Goal: Task Accomplishment & Management: Manage account settings

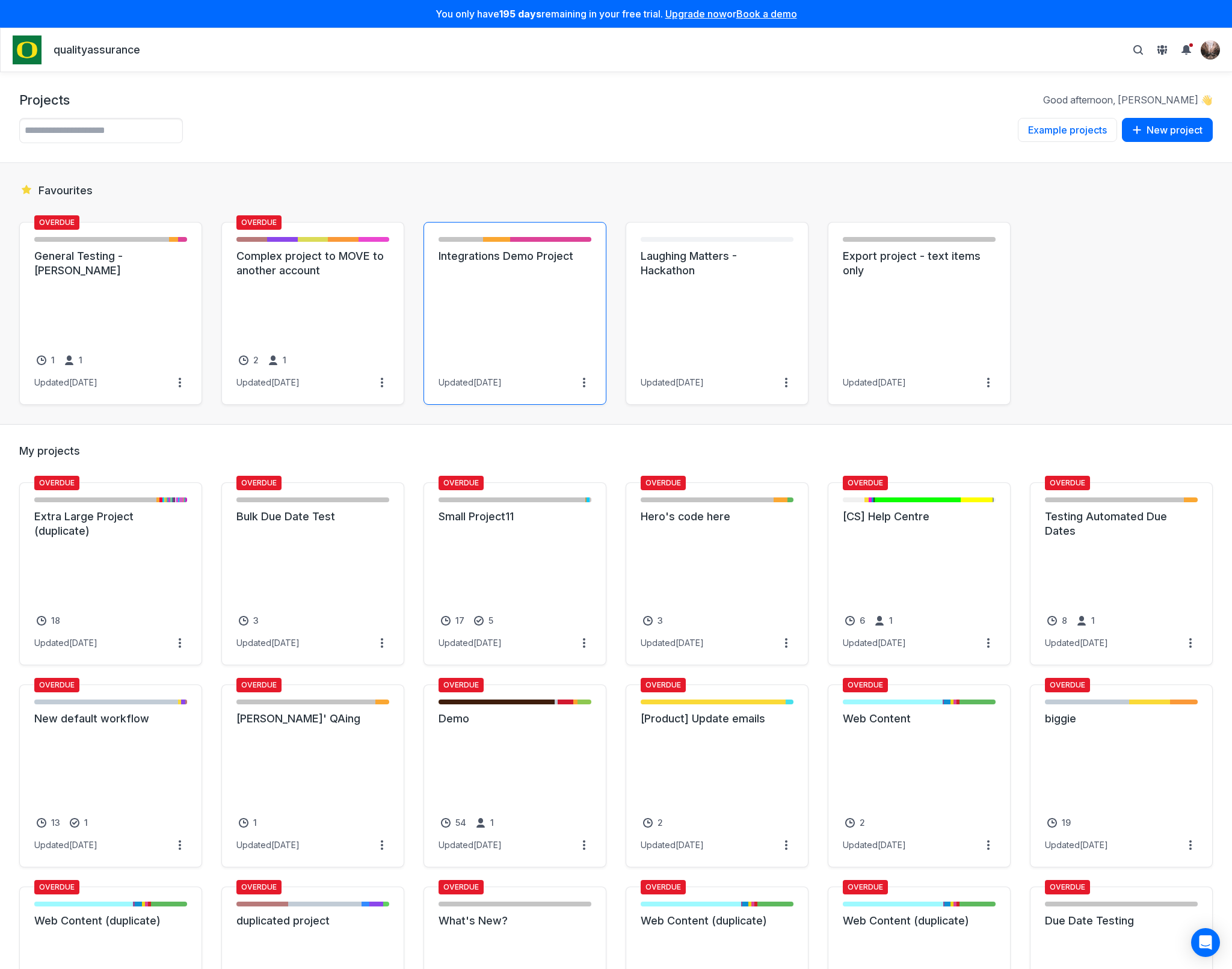
click at [539, 263] on link "Integrations Demo Project" at bounding box center [515, 257] width 153 height 15
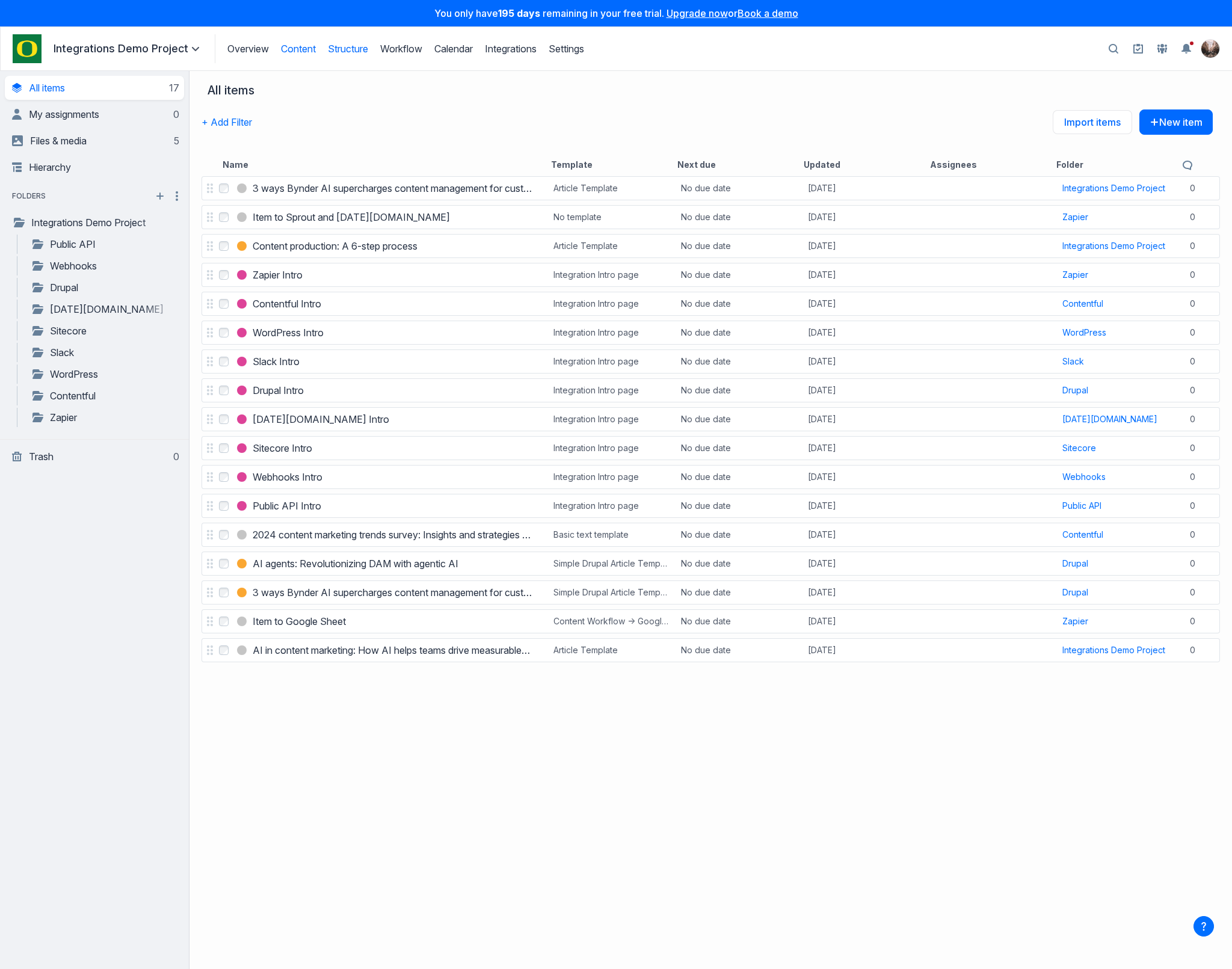
click at [349, 51] on link "Structure" at bounding box center [348, 49] width 40 height 12
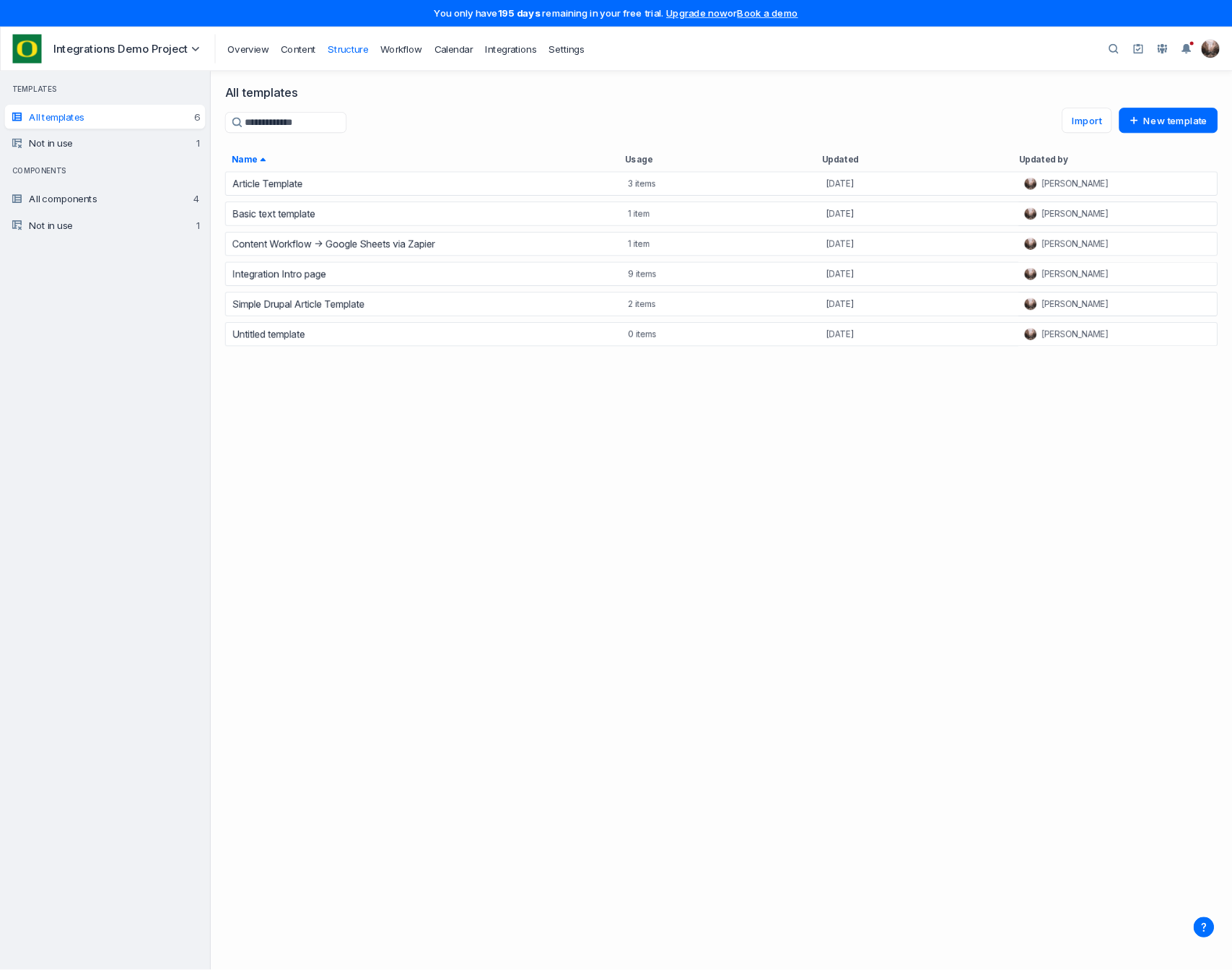
scroll to position [951, 1217]
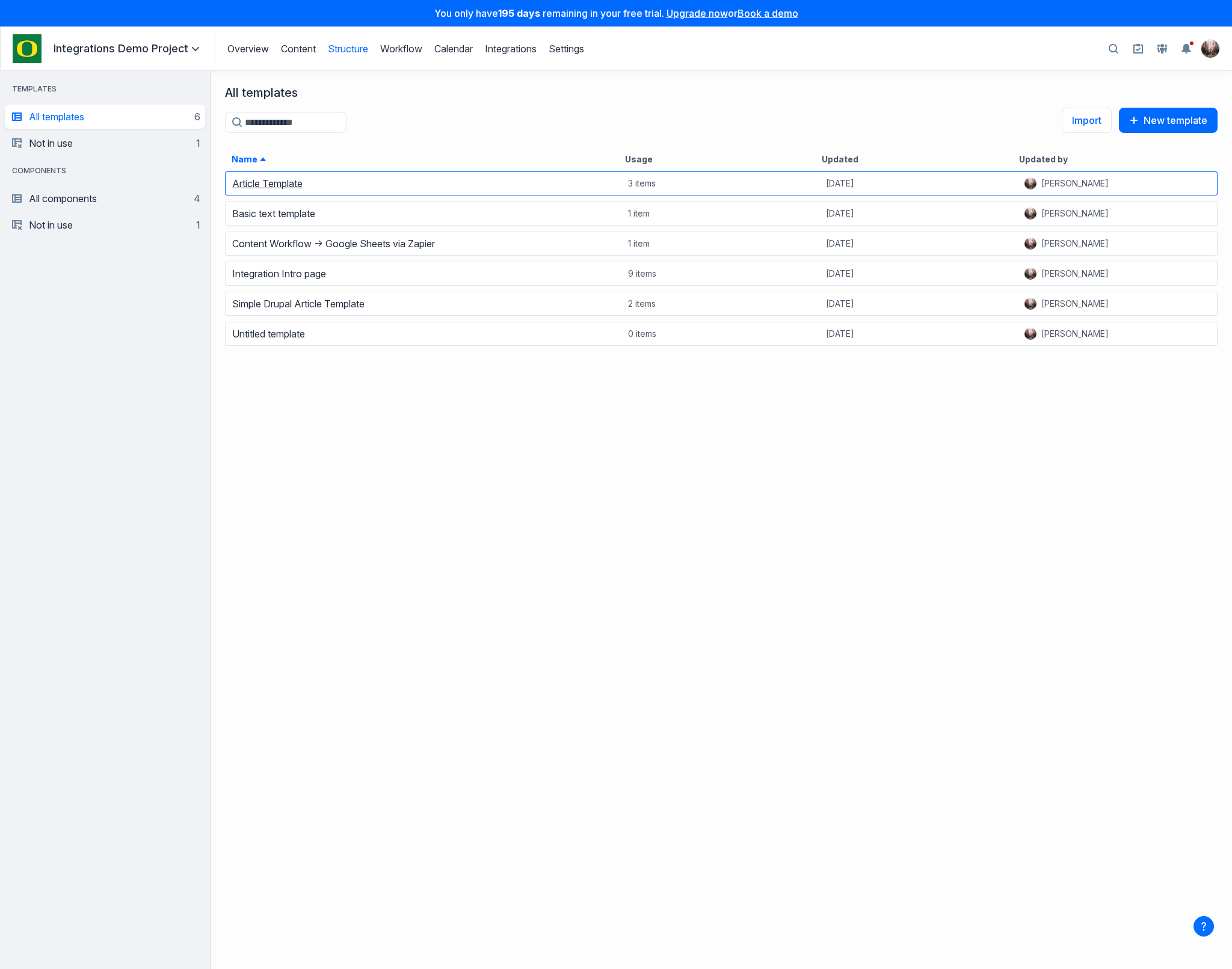
click at [280, 182] on link "Article Template" at bounding box center [267, 183] width 71 height 12
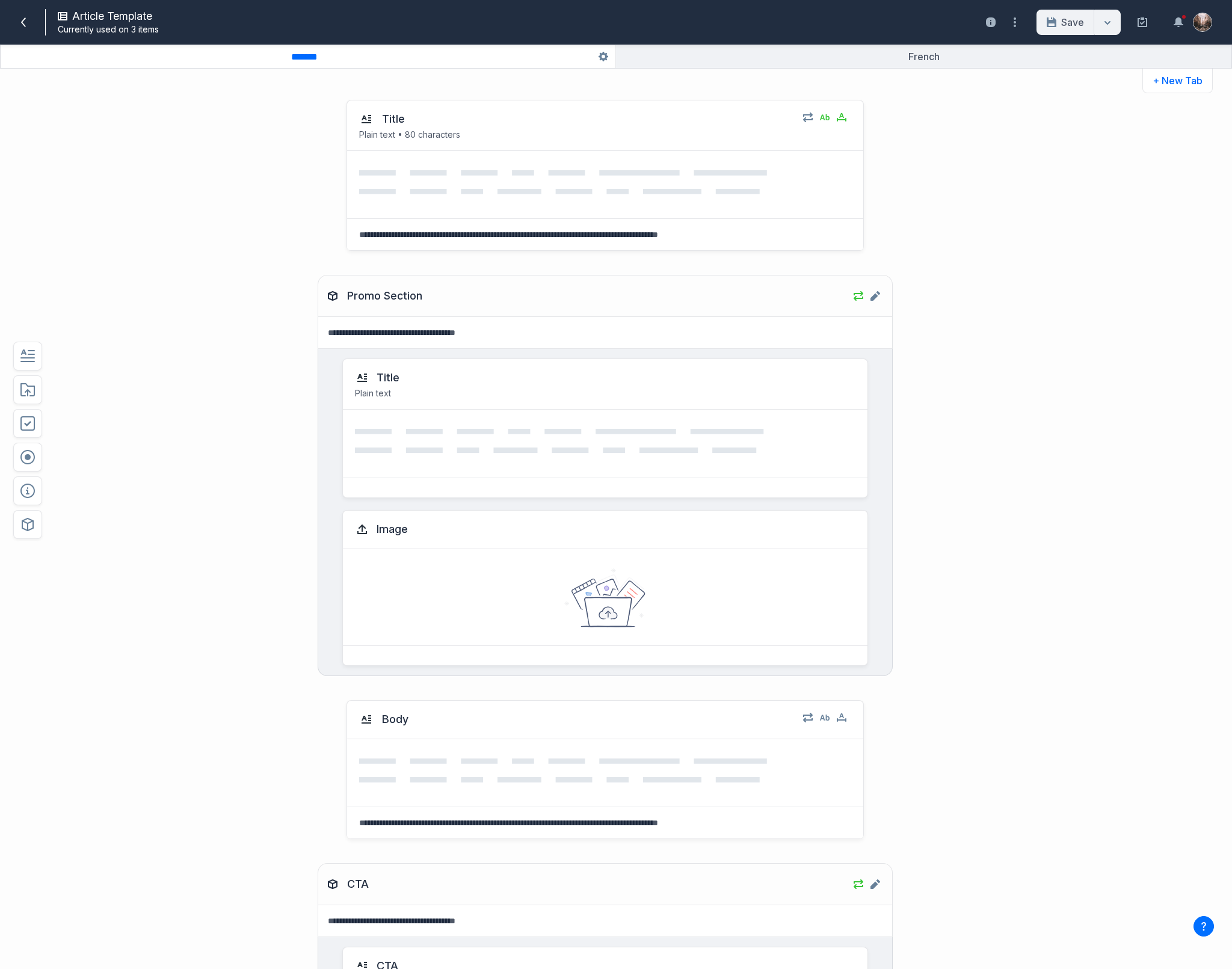
click at [253, 193] on div "Title Plain text • 80 characters Select field: Title Are you sure you want to d…" at bounding box center [567, 175] width 909 height 175
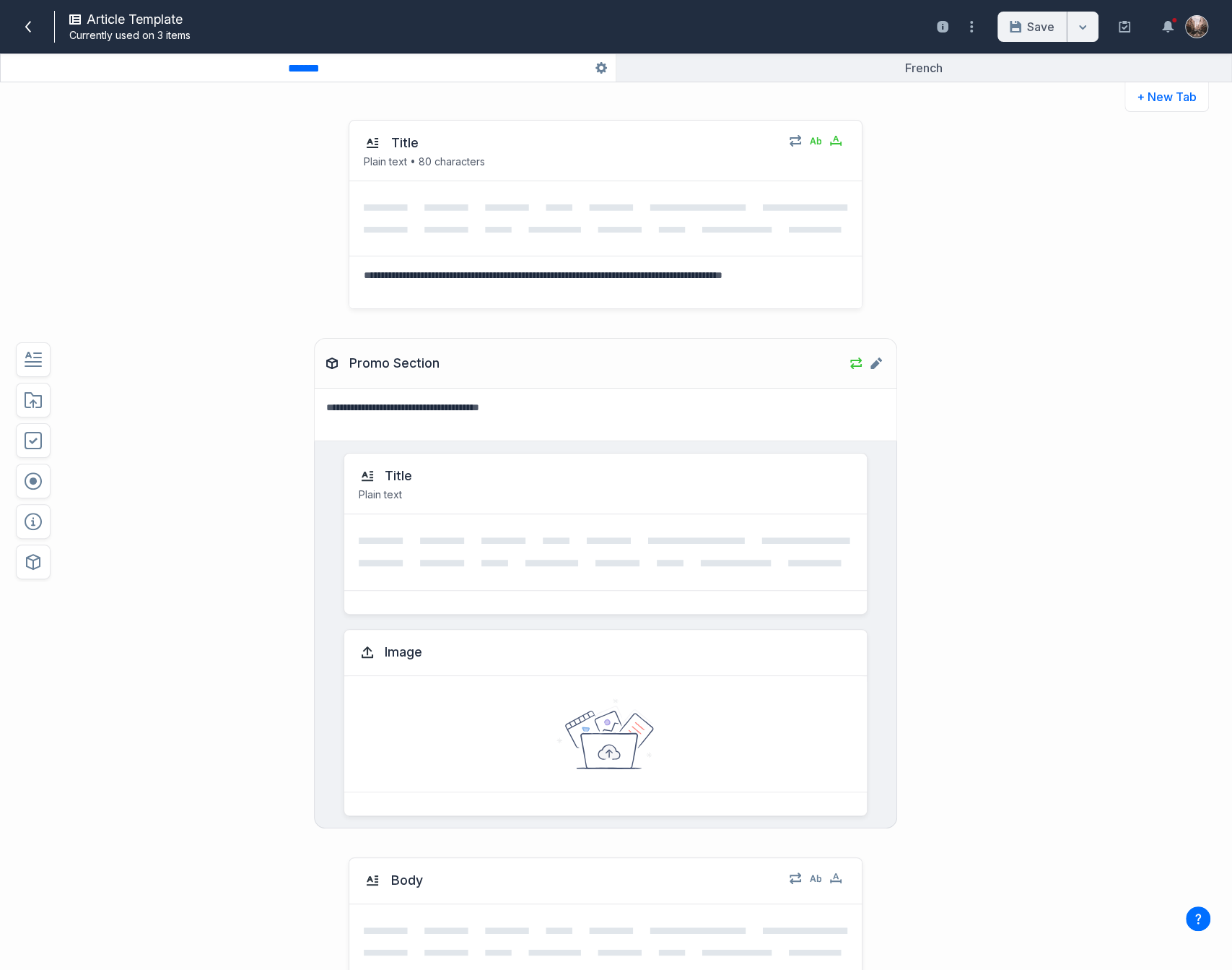
click at [160, 323] on div "Promo Section Edit component Promo Section Title Plain text Image Select field:…" at bounding box center [568, 583] width 906 height 519
click at [82, 408] on div at bounding box center [57, 538] width 102 height 864
click at [258, 189] on div "Title Plain text • 80 characters Select field: Title Are you sure you want to d…" at bounding box center [568, 214] width 906 height 218
click at [34, 33] on span at bounding box center [28, 26] width 23 height 23
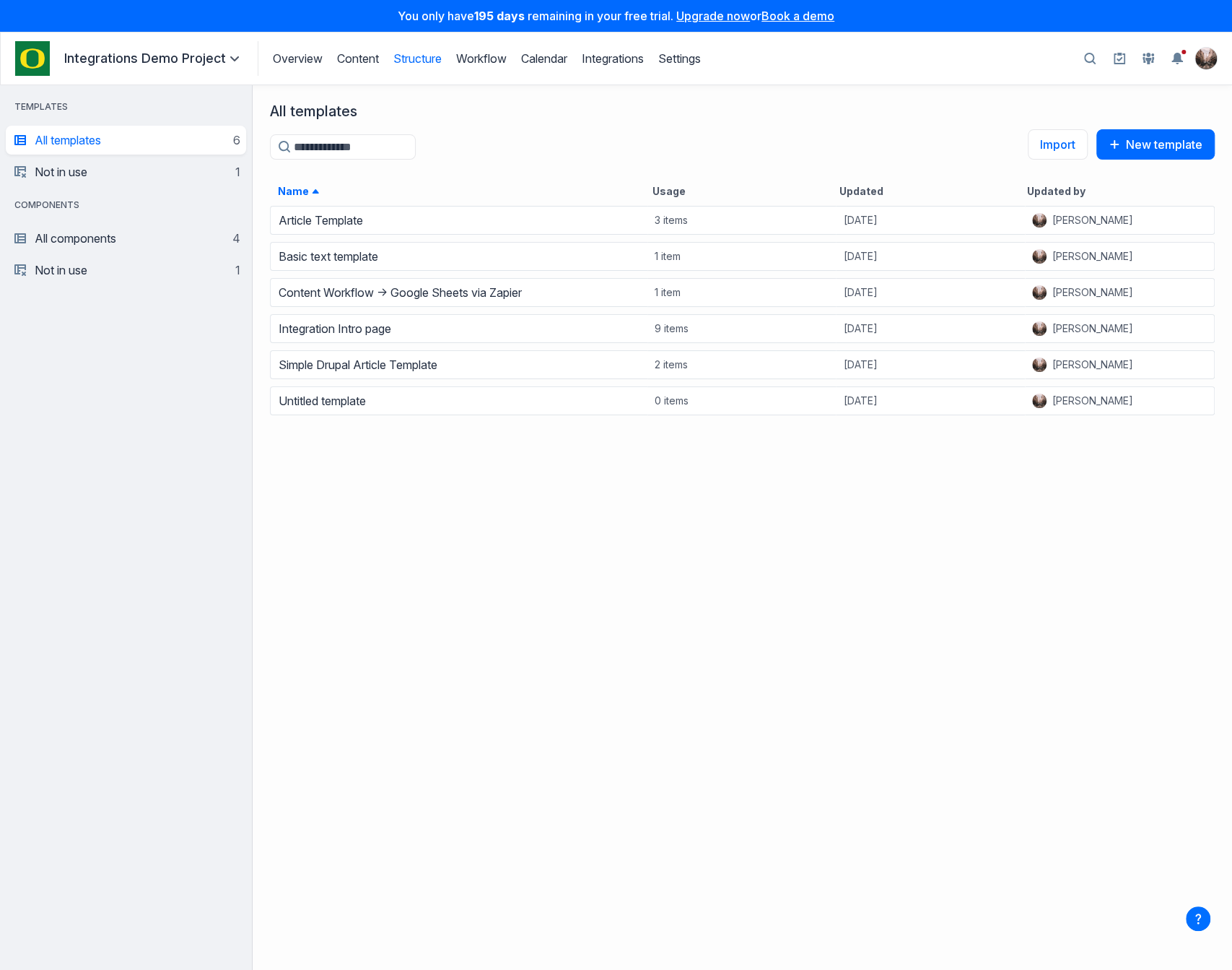
scroll to position [751, 965]
click at [415, 57] on link "Structure" at bounding box center [418, 58] width 48 height 14
click at [618, 552] on div "Article Template 3 items 3 months ago Alex Oakland Basic text template 1 item 3…" at bounding box center [742, 585] width 980 height 766
click at [876, 149] on div "All templates Templates search Import New template" at bounding box center [742, 139] width 945 height 74
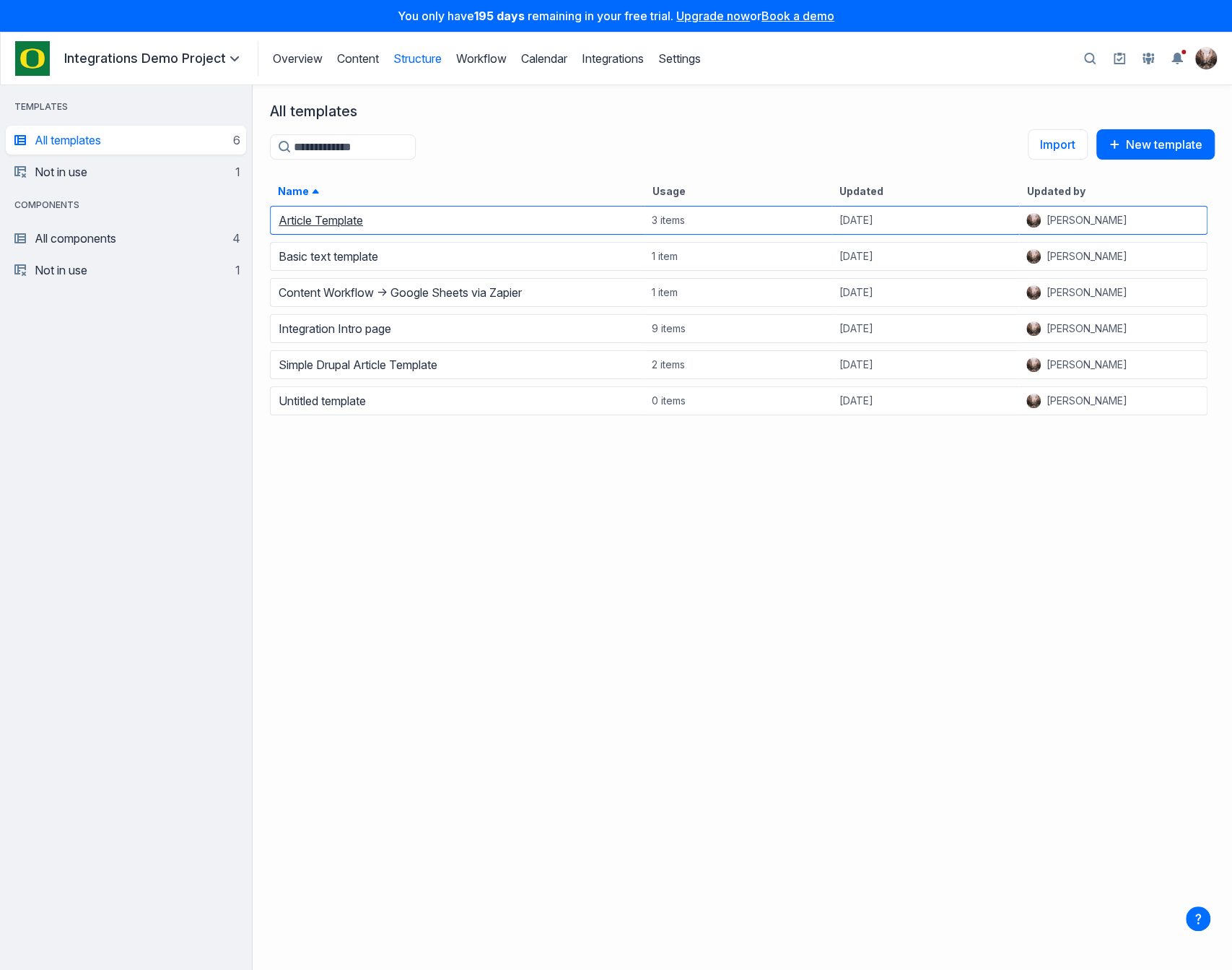
click at [343, 222] on link "Article Template" at bounding box center [321, 220] width 85 height 14
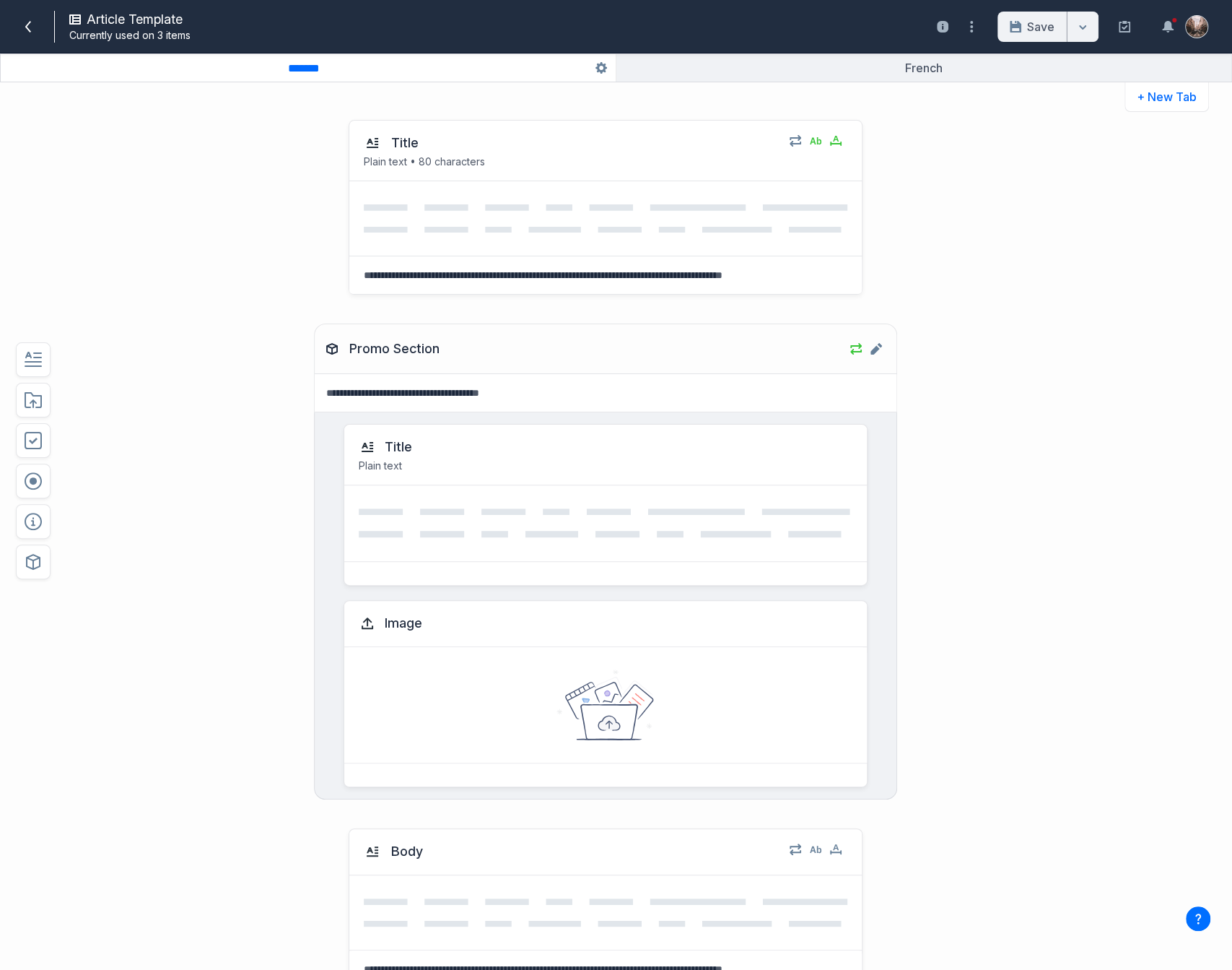
click at [236, 291] on div "Title Plain text • 80 characters Select field: Title Are you sure you want to d…" at bounding box center [568, 207] width 906 height 203
click at [1064, 806] on div "Title Plain text • 80 characters Select field: Title Are you sure you want to d…" at bounding box center [616, 538] width 1232 height 864
click at [1030, 208] on div "Title Plain text • 80 characters Select field: Title Are you sure you want to d…" at bounding box center [616, 538] width 1232 height 864
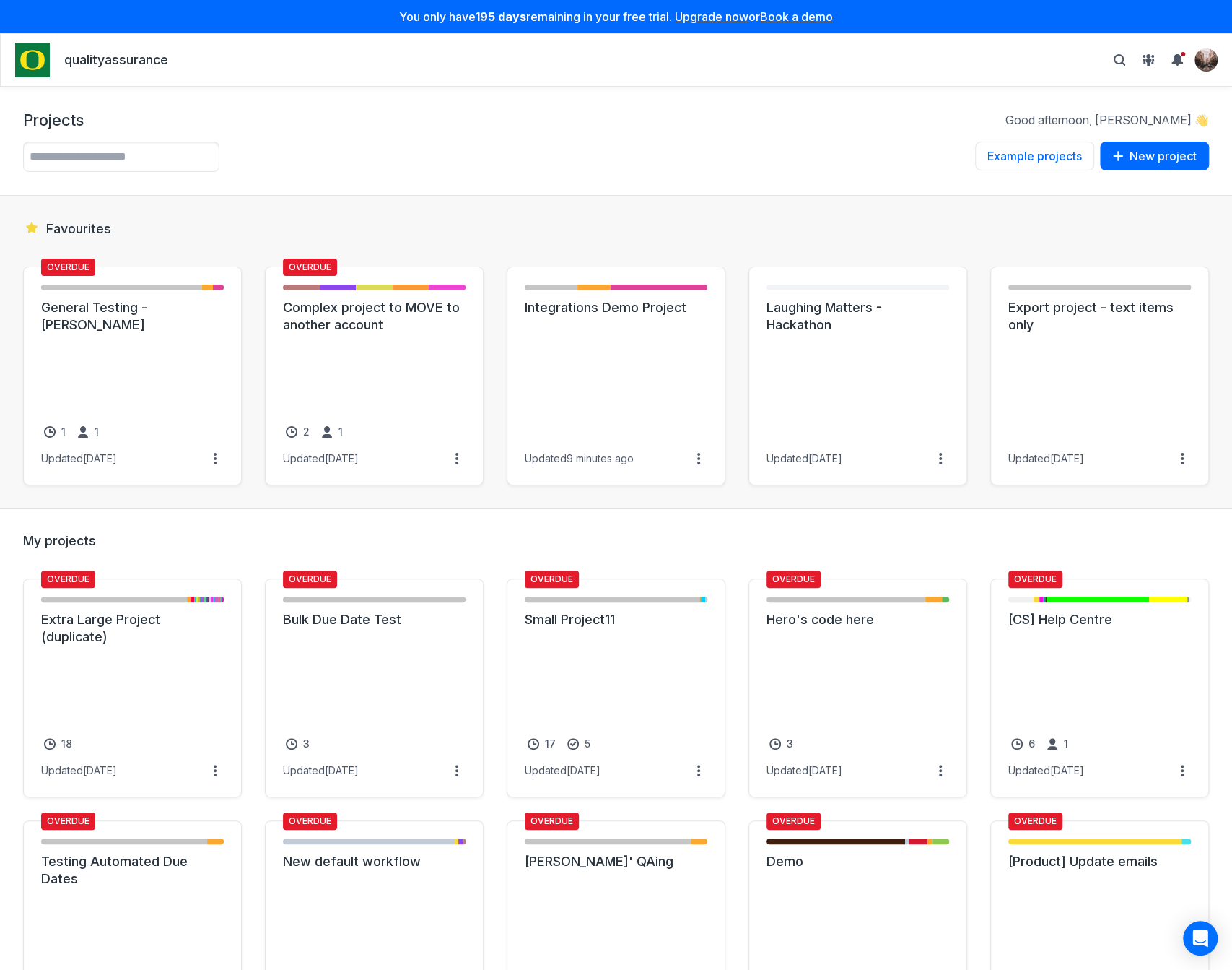
click at [650, 122] on div "Projects Good afternoon, Alex 👋" at bounding box center [616, 119] width 1186 height 20
click at [1206, 51] on img "View profile menu" at bounding box center [1206, 59] width 22 height 22
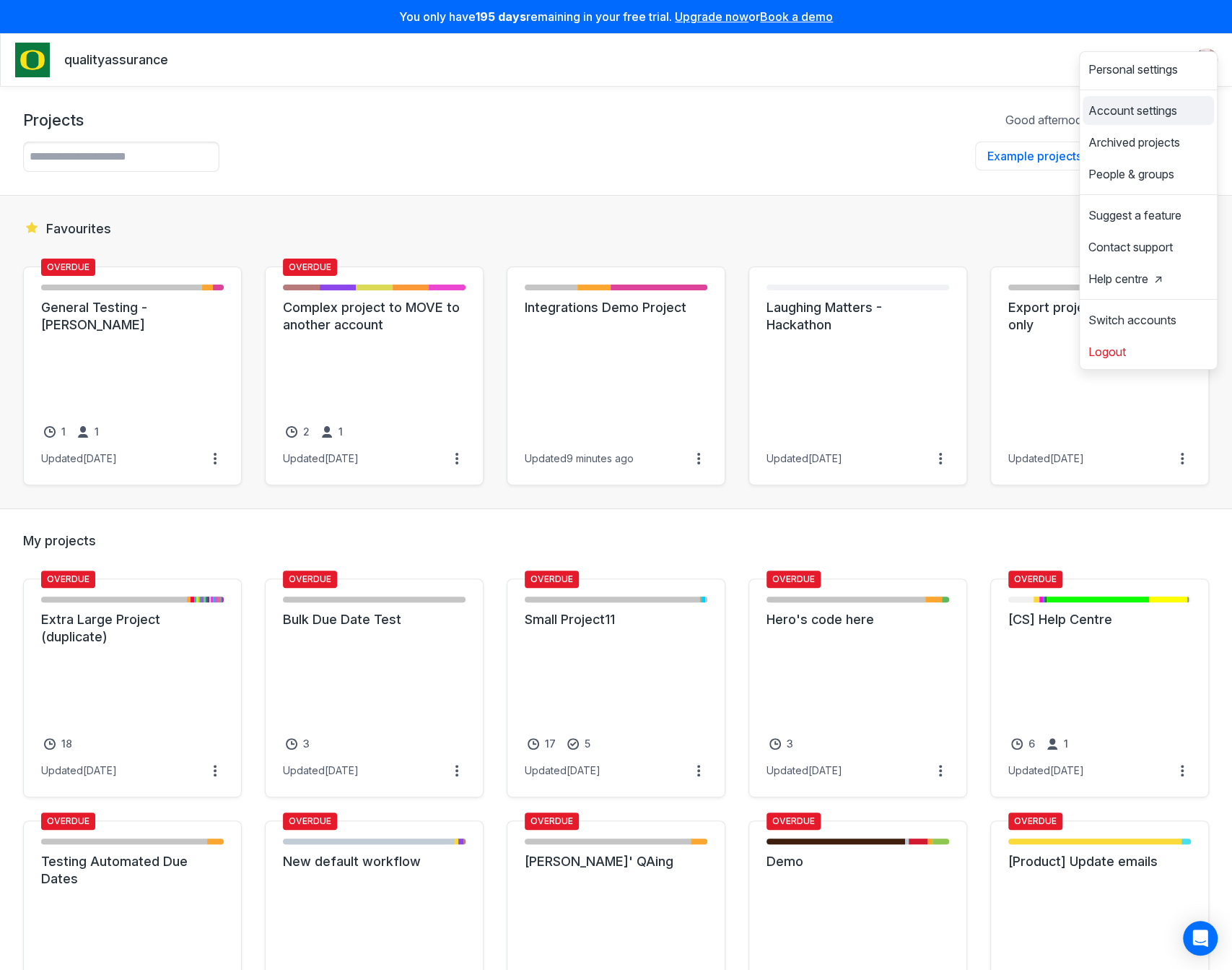
click at [1142, 114] on span "Account settings" at bounding box center [1133, 110] width 89 height 11
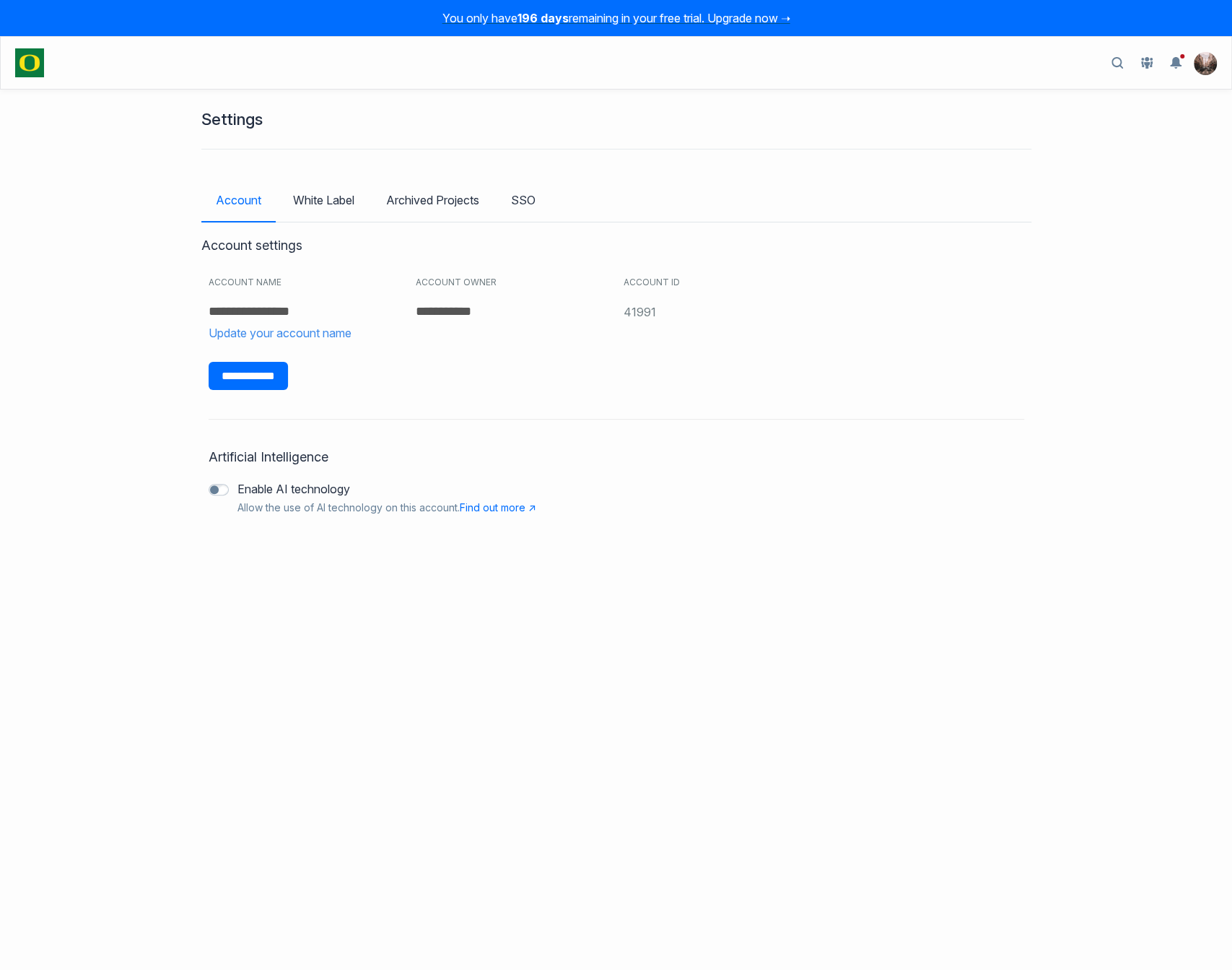
click at [574, 402] on div "Artificial Intelligence Enable AI technology Allow the use of AI technology on …" at bounding box center [617, 458] width 830 height 136
click at [358, 200] on link "White Label" at bounding box center [323, 200] width 90 height 42
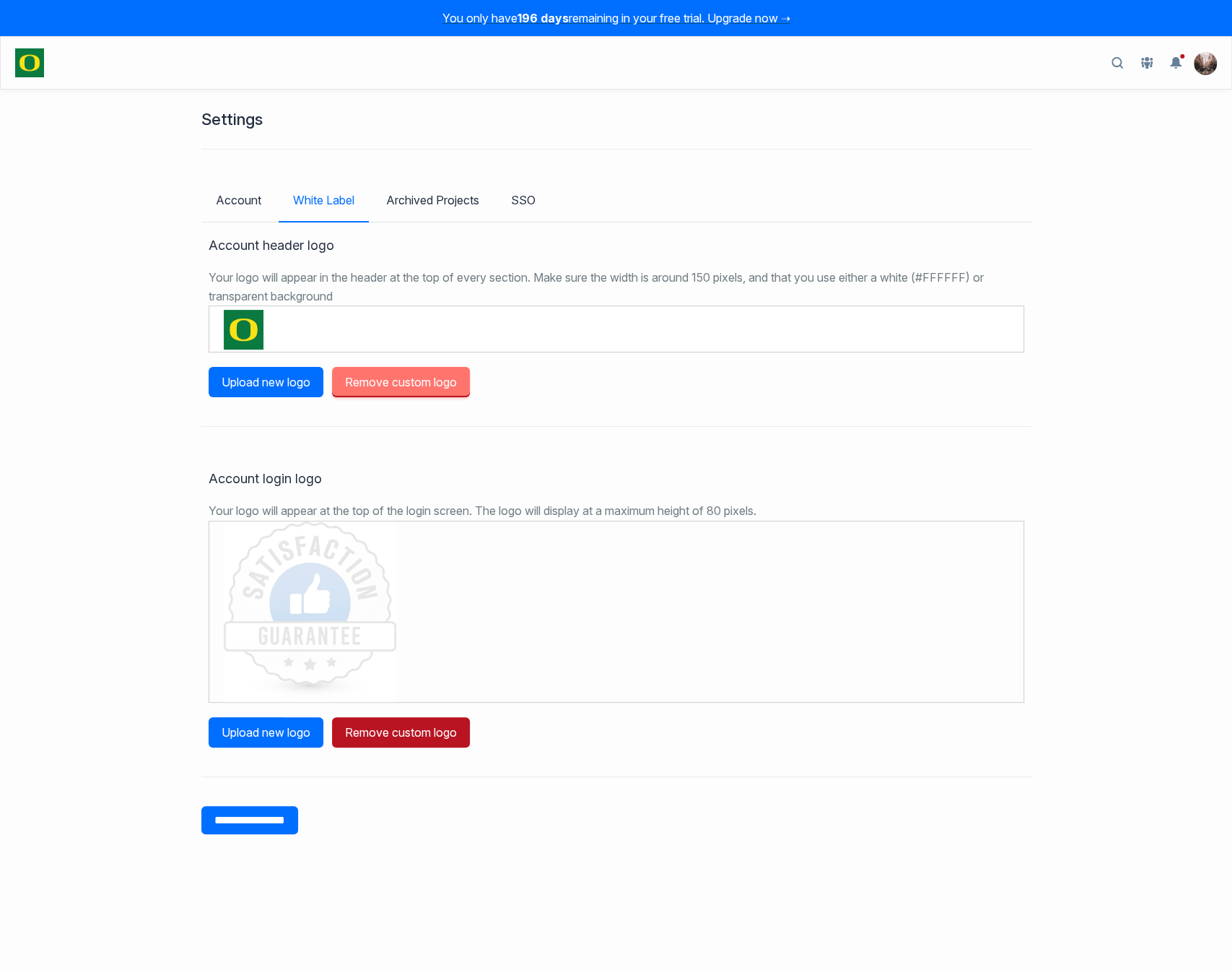
click at [439, 377] on link "Remove custom logo" at bounding box center [401, 382] width 138 height 30
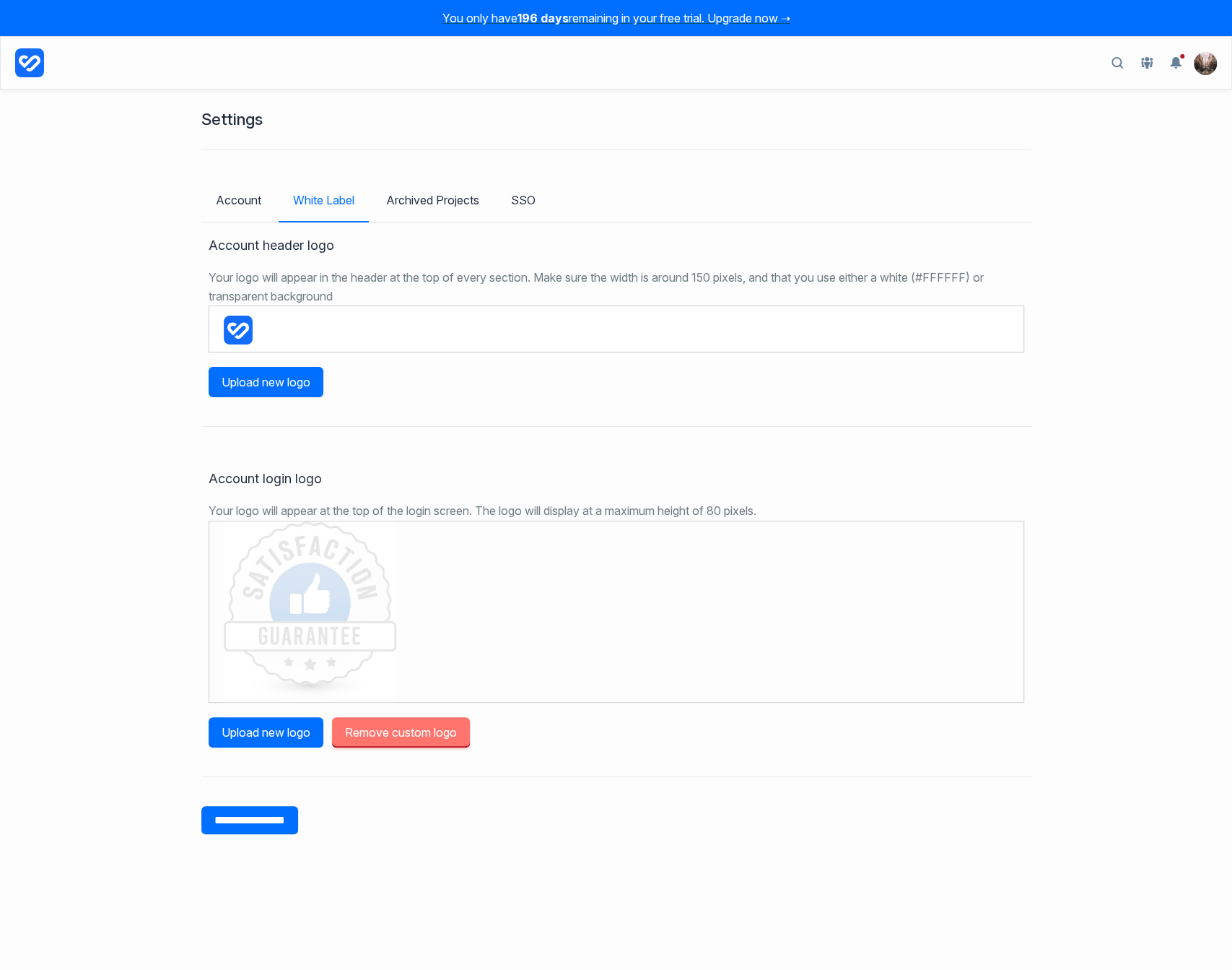
click at [450, 731] on link "Remove custom logo" at bounding box center [401, 732] width 138 height 30
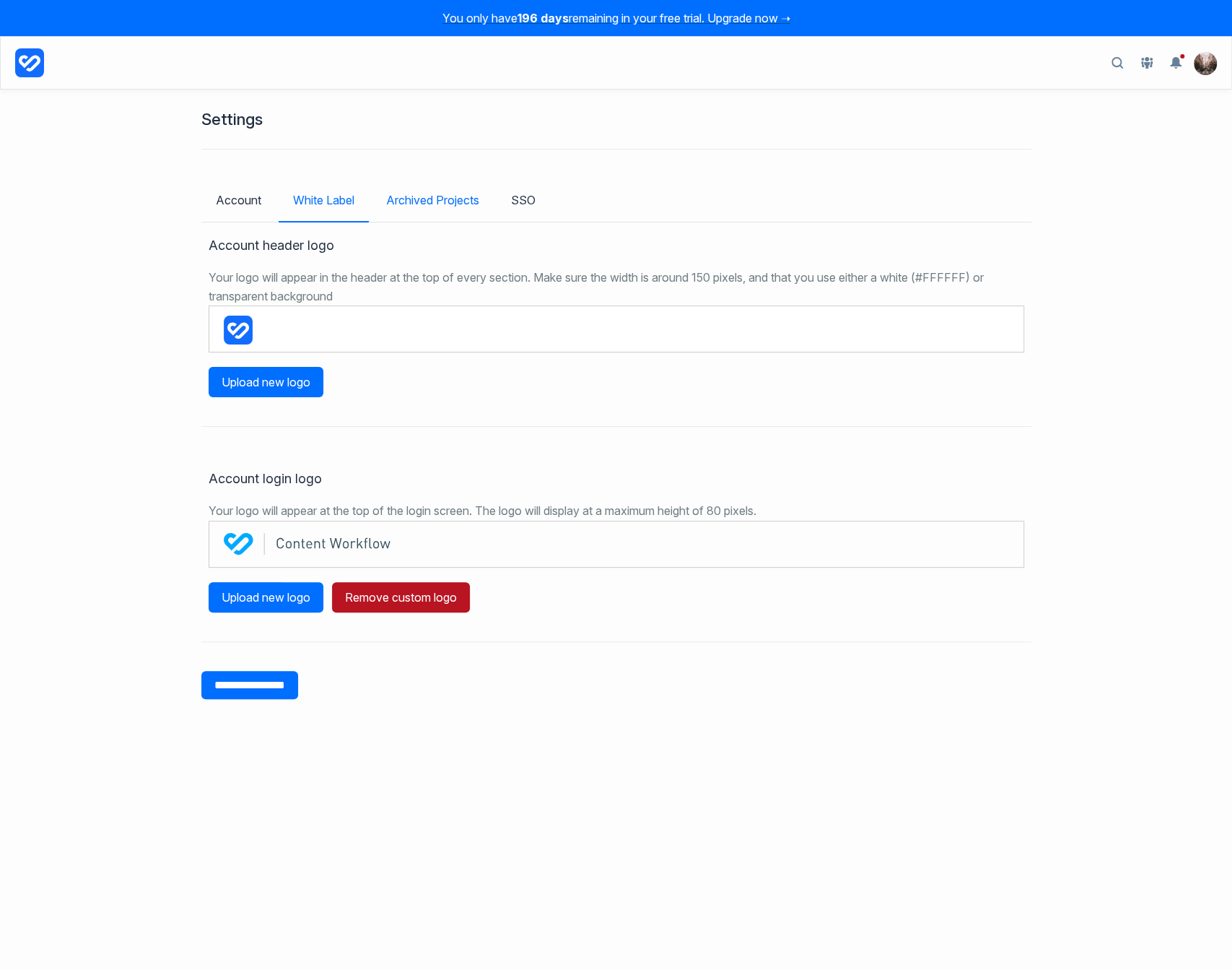
drag, startPoint x: 1088, startPoint y: 134, endPoint x: 440, endPoint y: 192, distance: 650.6
click at [1085, 137] on div "Settings Account White Label Archived Projects SSO Account header logo Your log…" at bounding box center [616, 530] width 1232 height 880
click at [29, 66] on icon at bounding box center [30, 62] width 29 height 29
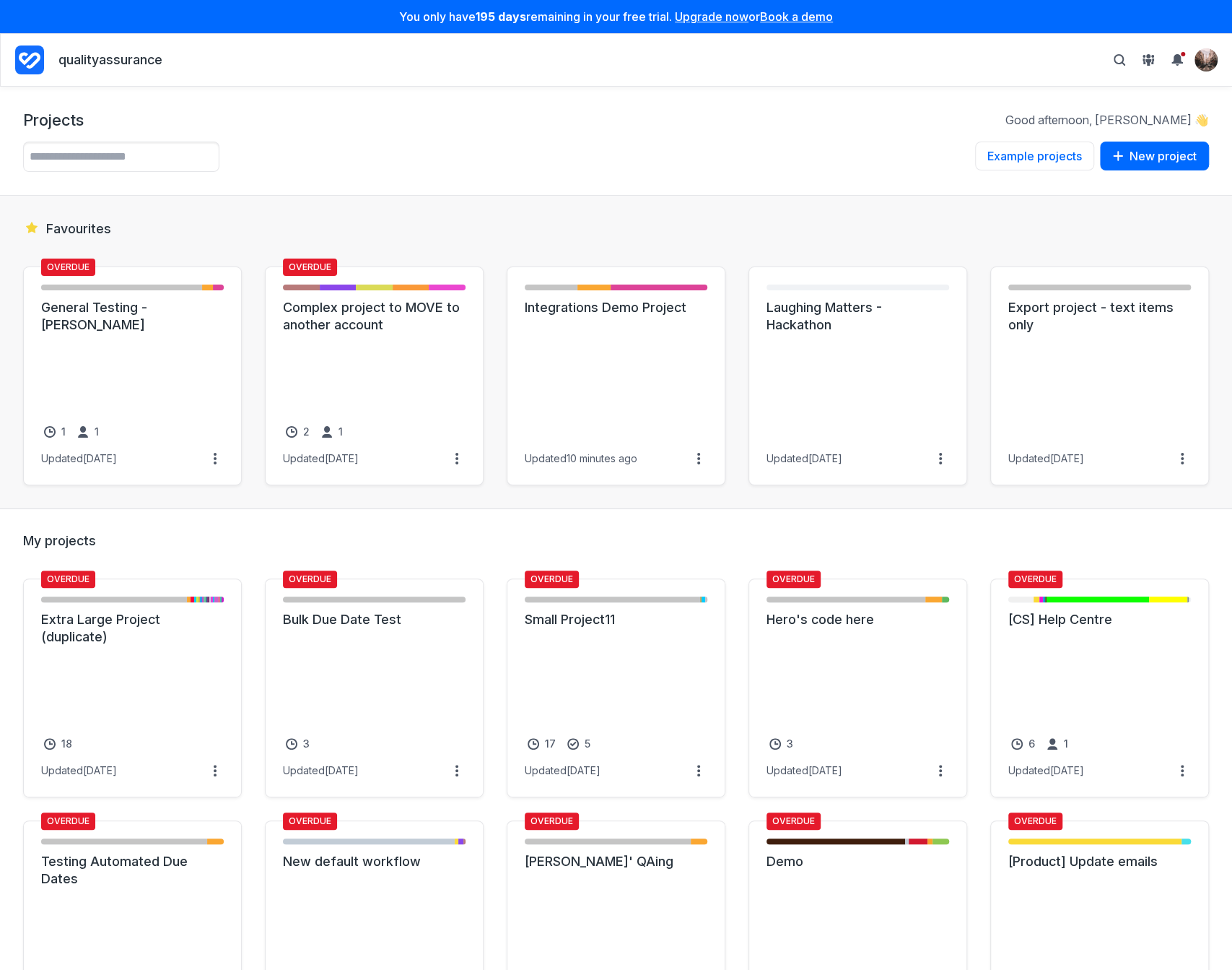
click at [538, 140] on div "Projects Good afternoon, Alex 👋 Example projects Example projects View one of o…" at bounding box center [616, 141] width 1232 height 109
click at [622, 316] on link "Integrations Demo Project" at bounding box center [616, 308] width 182 height 18
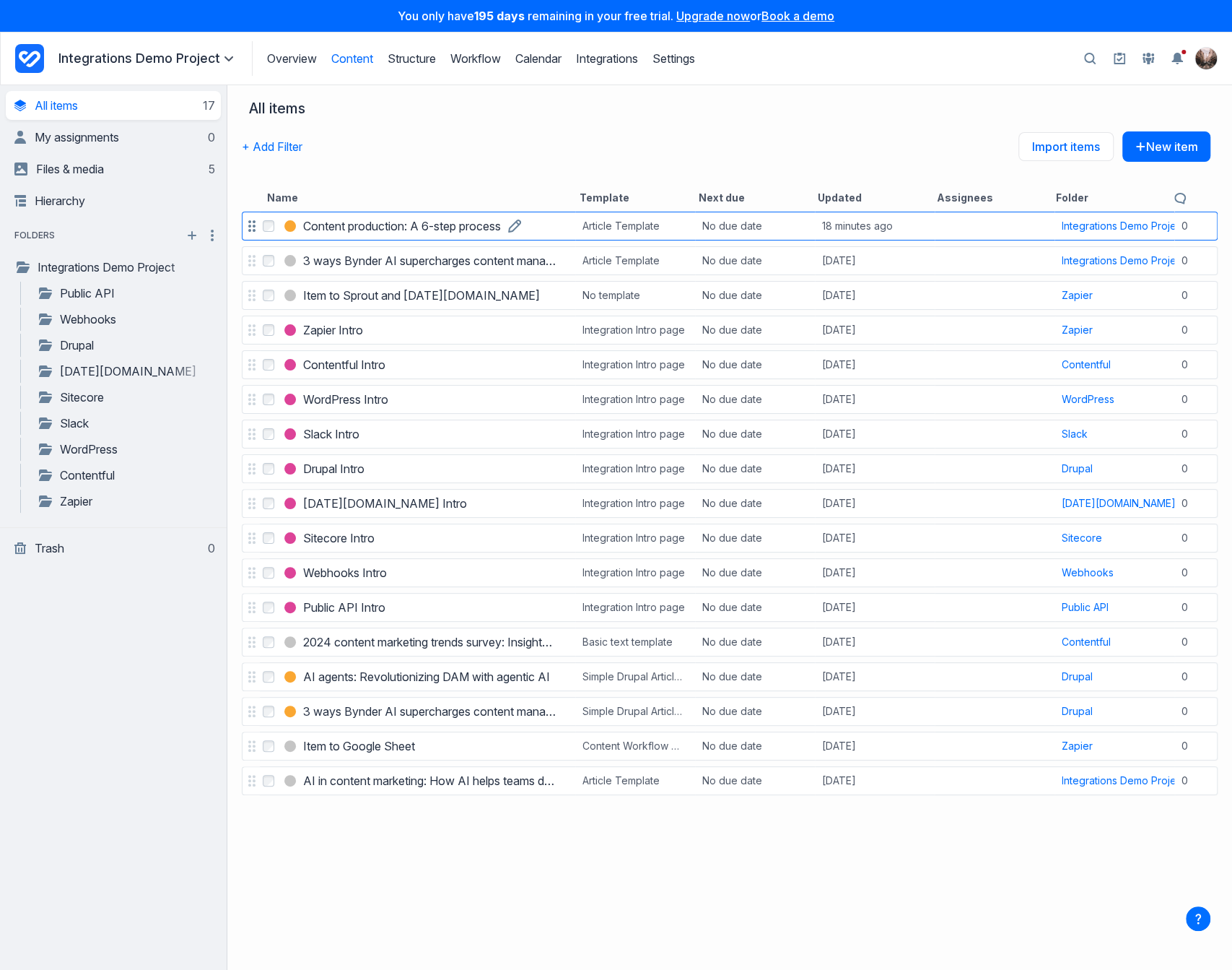
click at [438, 222] on h3 "Content production: A 6-step process" at bounding box center [402, 226] width 198 height 18
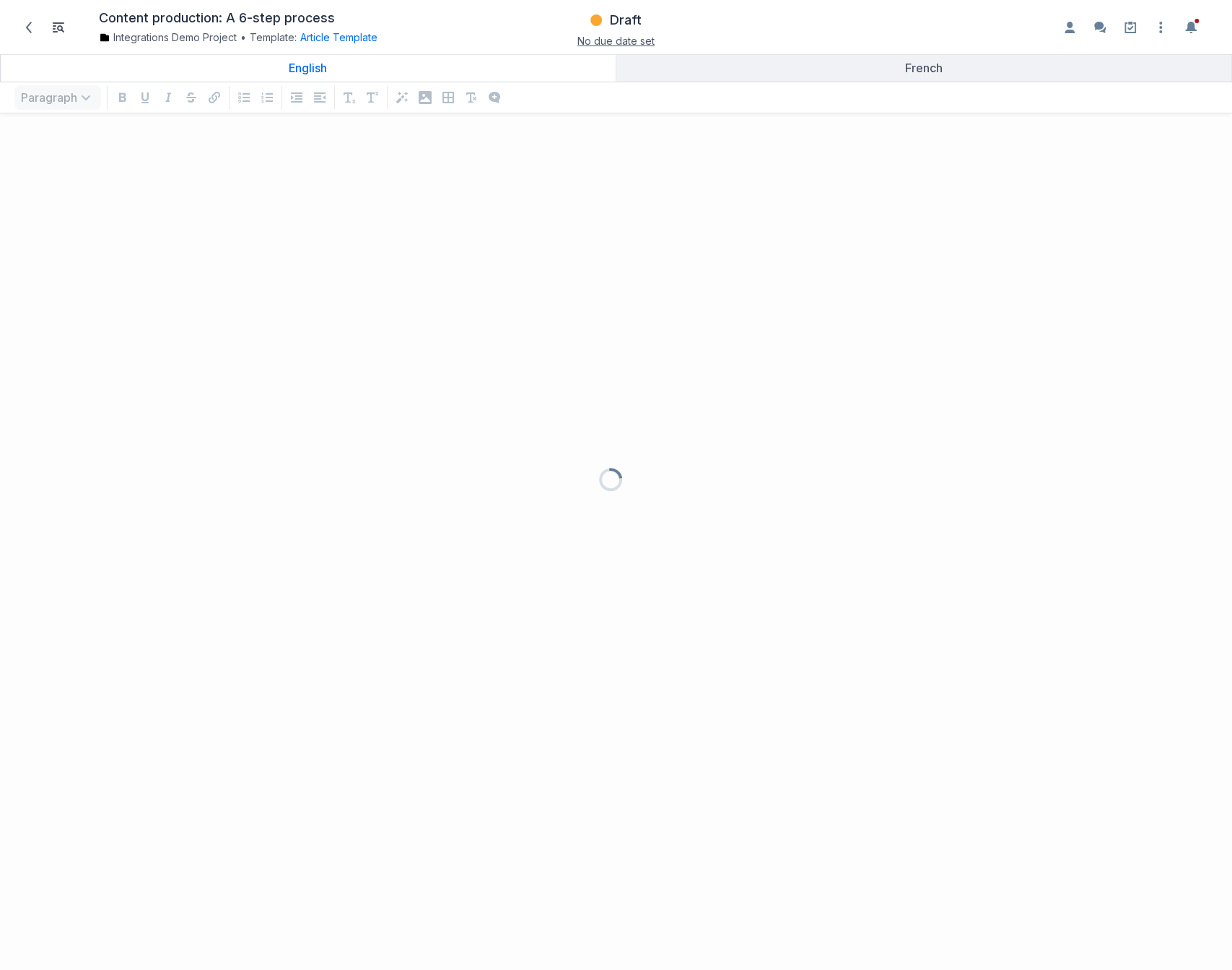
scroll to position [820, 1217]
